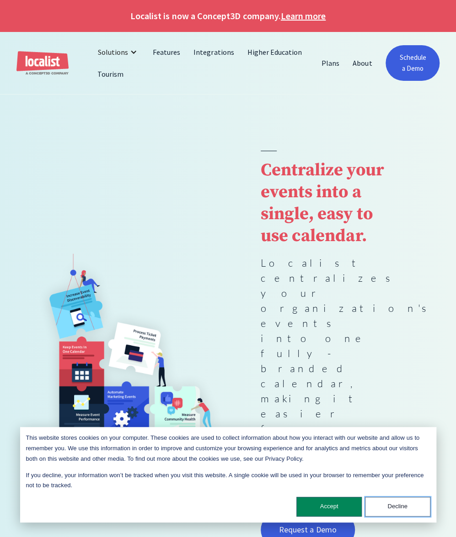
click at [399, 505] on button "Decline" at bounding box center [397, 507] width 65 height 20
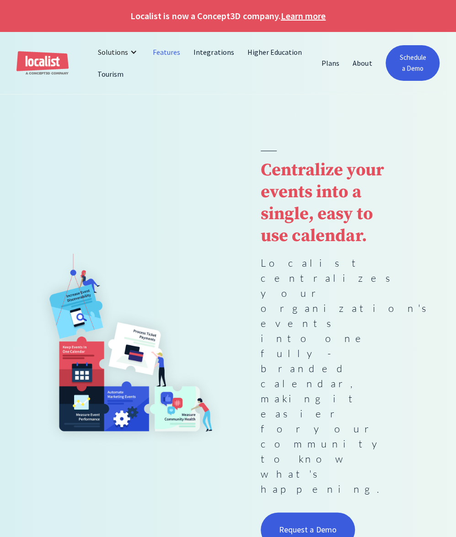
click at [171, 54] on link "Features" at bounding box center [166, 52] width 41 height 22
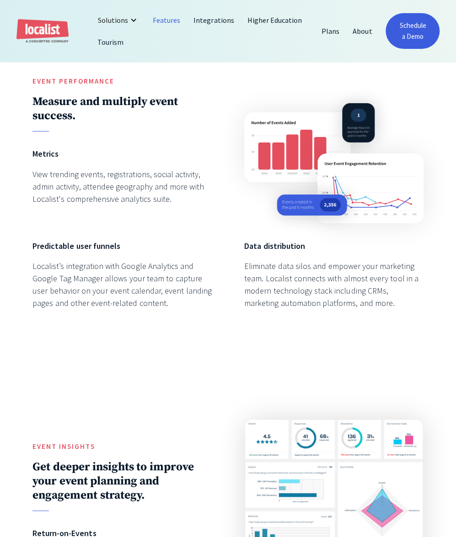
scroll to position [1143, 0]
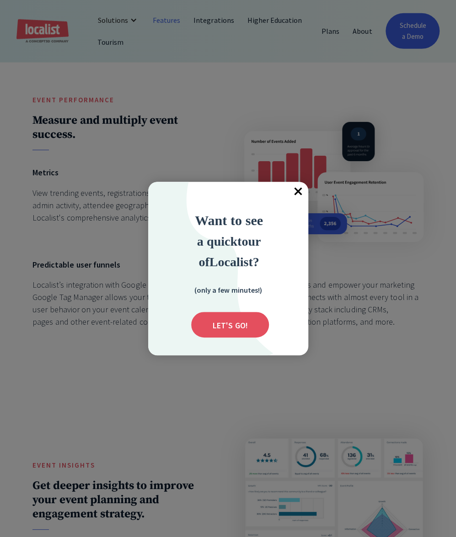
click at [298, 192] on span "×" at bounding box center [298, 192] width 20 height 20
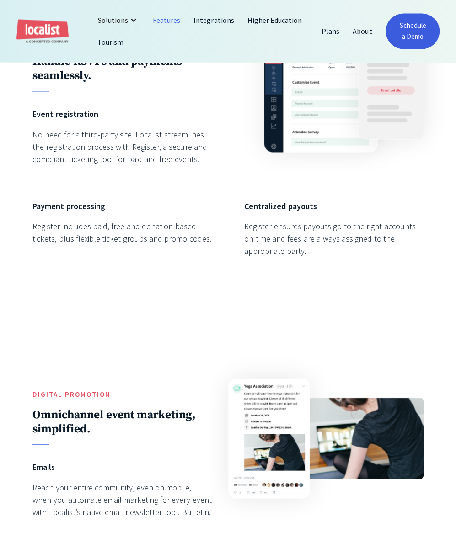
scroll to position [1752, 0]
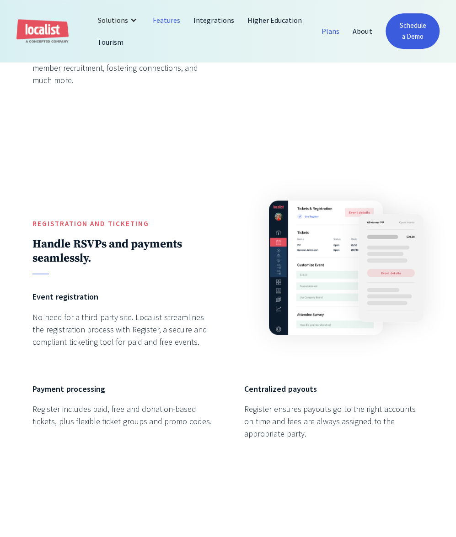
click at [338, 32] on link "Plans" at bounding box center [330, 31] width 31 height 22
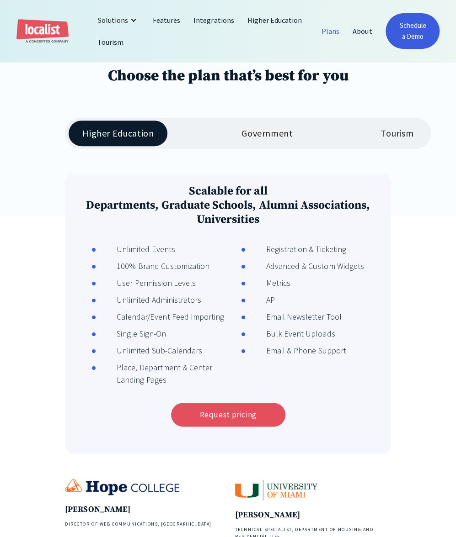
scroll to position [137, 0]
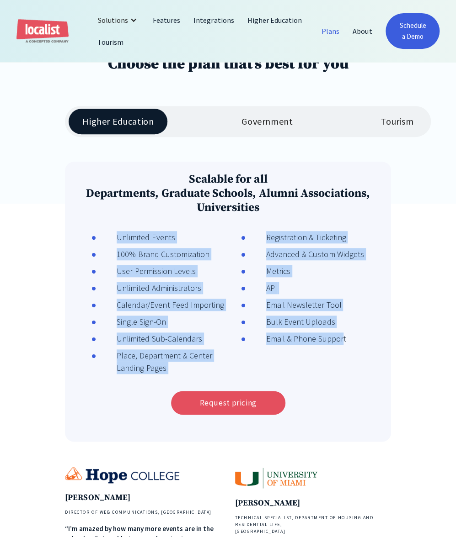
drag, startPoint x: 85, startPoint y: 234, endPoint x: 340, endPoint y: 342, distance: 277.3
click at [340, 342] on div "Unlimited Events 100% Brand Customization User Permission Levels Unlimited Admi…" at bounding box center [227, 307] width 309 height 152
copy ul "Unlimited Events 100% Brand Customization User Permission Levels Unlimited Admi…"
click at [273, 125] on div "Government" at bounding box center [266, 121] width 51 height 11
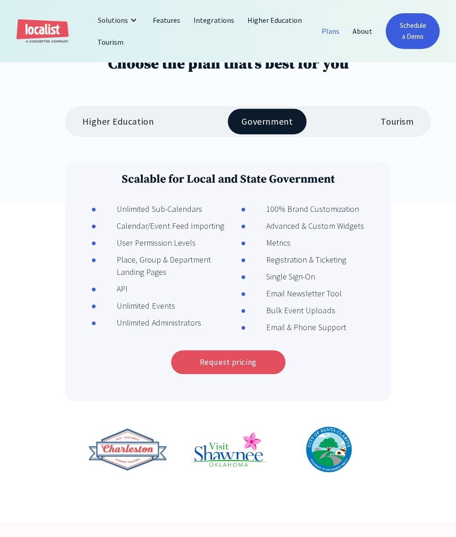
click at [133, 125] on div "Higher Education" at bounding box center [117, 121] width 71 height 11
